Goal: Find specific page/section: Find specific page/section

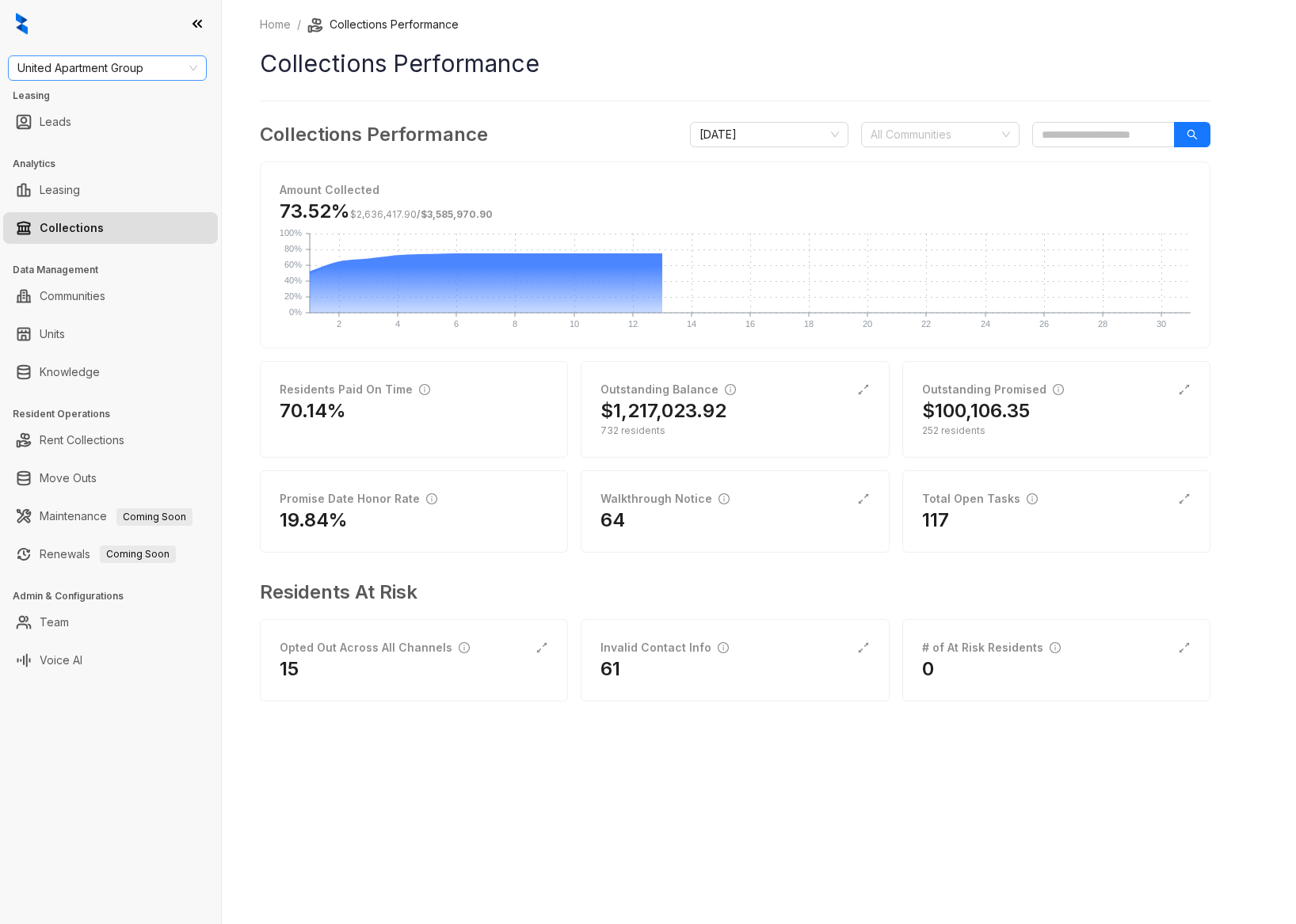
click at [197, 64] on span "United Apartment Group" at bounding box center [107, 68] width 180 height 24
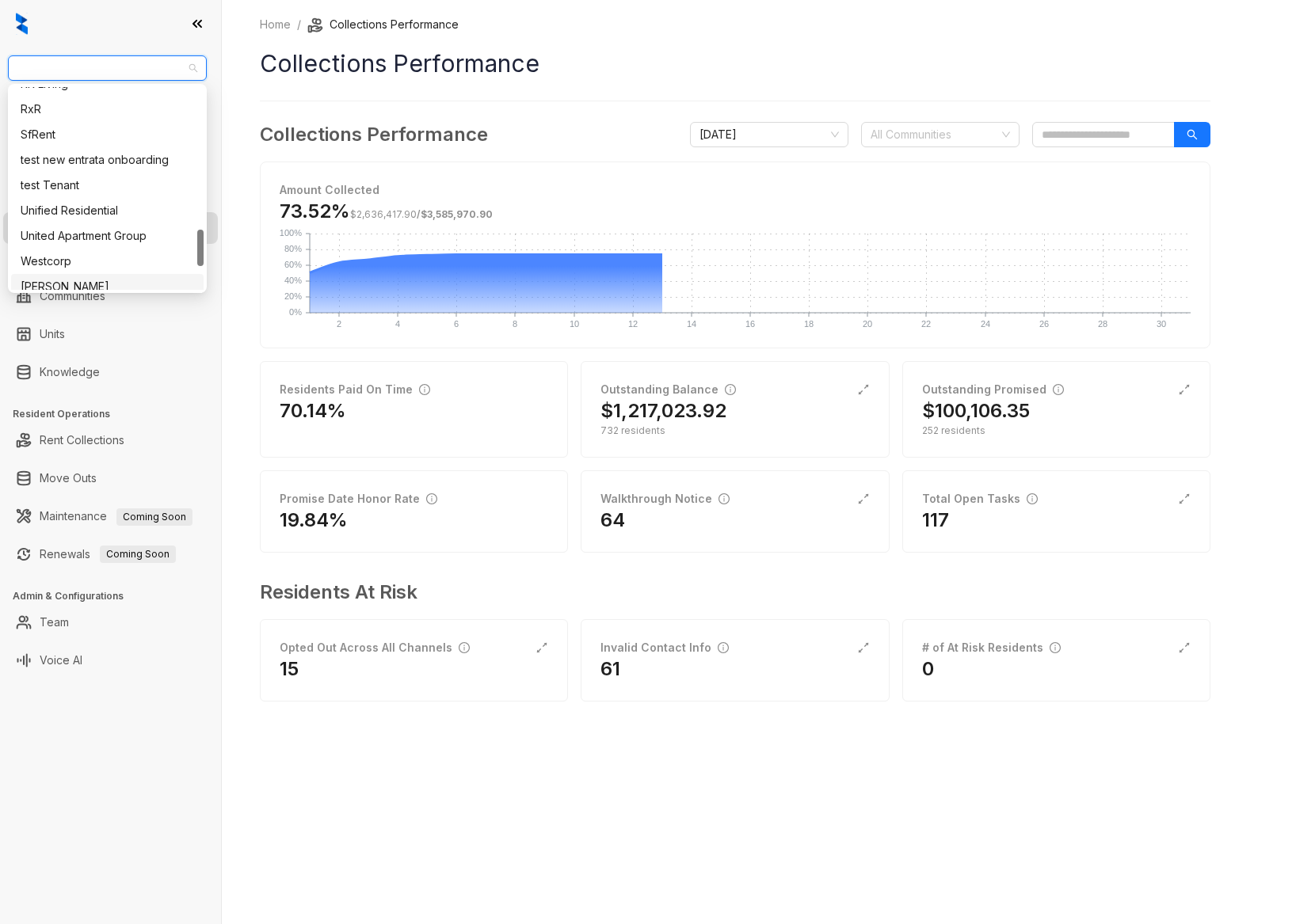
scroll to position [752, 0]
click at [79, 136] on div "RR Living" at bounding box center [107, 133] width 173 height 17
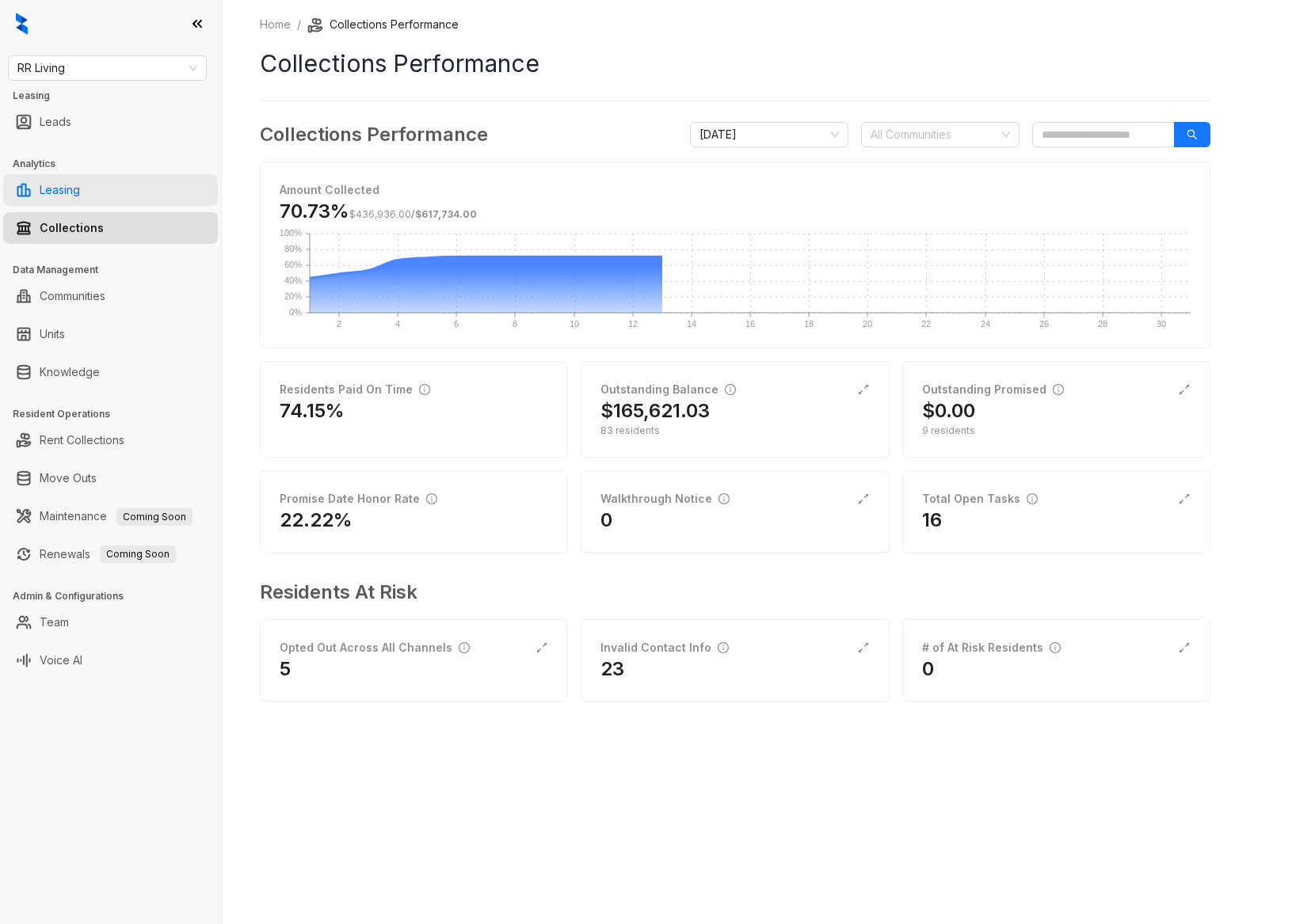
click at [54, 186] on link "Leasing" at bounding box center [60, 190] width 41 height 32
click at [77, 366] on link "Knowledge" at bounding box center [70, 372] width 60 height 32
